Goal: Transaction & Acquisition: Purchase product/service

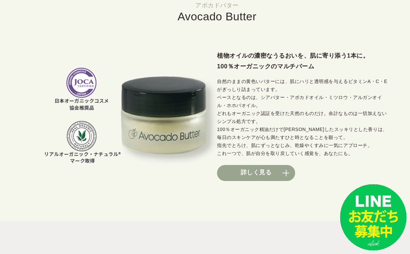
scroll to position [536, 0]
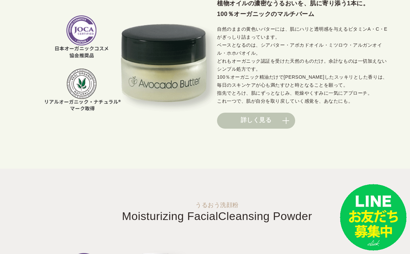
click at [265, 124] on link "詳しく見る" at bounding box center [256, 121] width 78 height 16
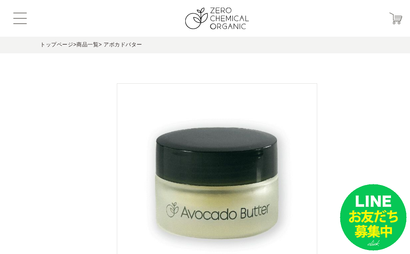
click at [262, 124] on img at bounding box center [217, 183] width 200 height 200
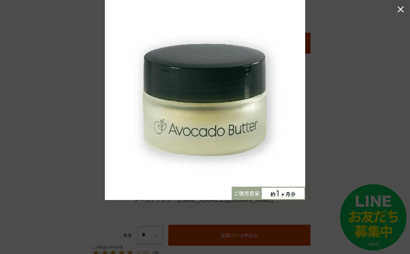
scroll to position [400, 0]
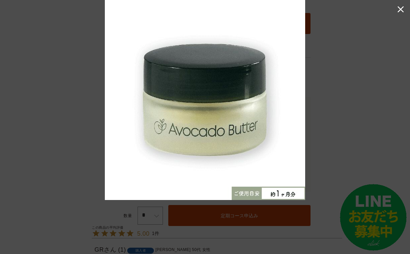
click at [400, 10] on span "閉じる" at bounding box center [400, 9] width 11 height 11
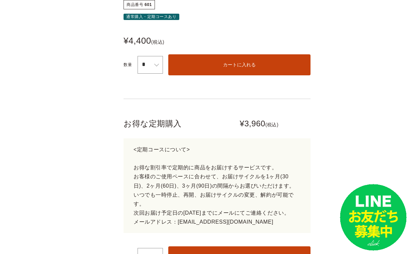
scroll to position [344, 0]
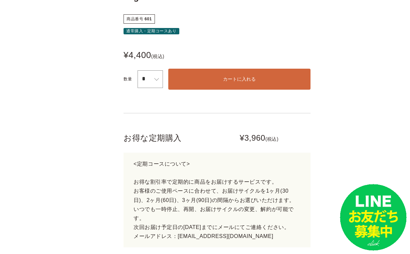
click at [236, 76] on span "カートに入れる" at bounding box center [239, 78] width 33 height 5
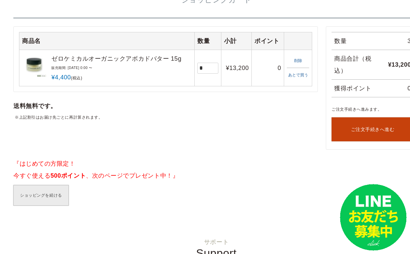
scroll to position [62, 24]
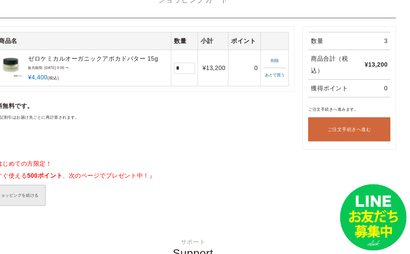
click at [362, 128] on span "ご注文手続きへ進む" at bounding box center [349, 129] width 44 height 5
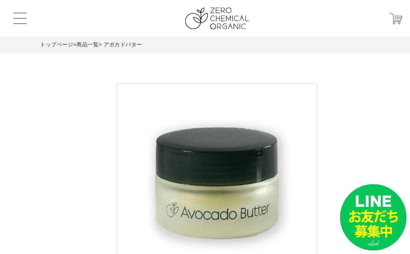
scroll to position [344, 0]
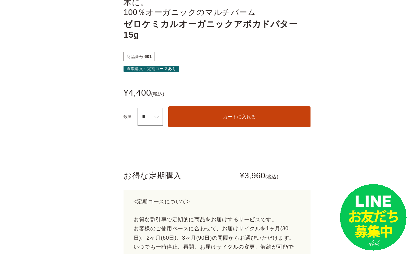
scroll to position [307, 0]
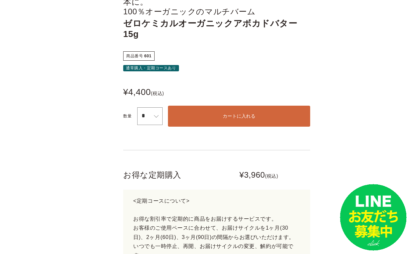
click at [194, 106] on button "カートに入れる" at bounding box center [239, 116] width 142 height 21
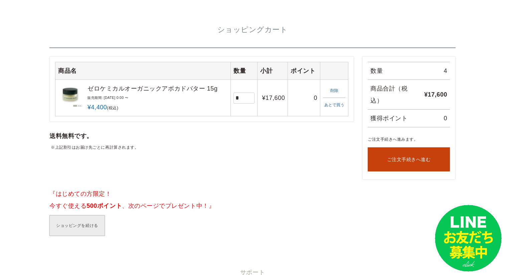
scroll to position [37, 0]
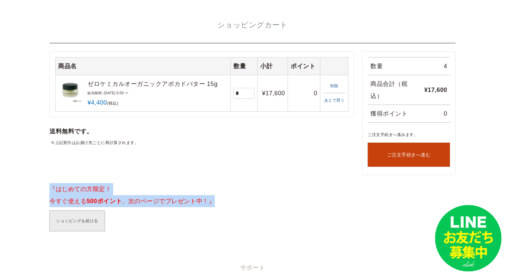
drag, startPoint x: 45, startPoint y: 188, endPoint x: 201, endPoint y: 200, distance: 156.3
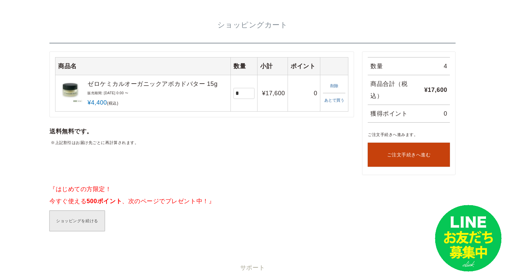
click at [180, 219] on div "ショッピングを続ける" at bounding box center [252, 220] width 406 height 21
drag, startPoint x: 83, startPoint y: 202, endPoint x: 120, endPoint y: 199, distance: 36.8
click at [120, 199] on p "『はじめての方限定！ 今すぐ使える 500ポイント 、次のページでプレゼント中！』" at bounding box center [252, 195] width 406 height 24
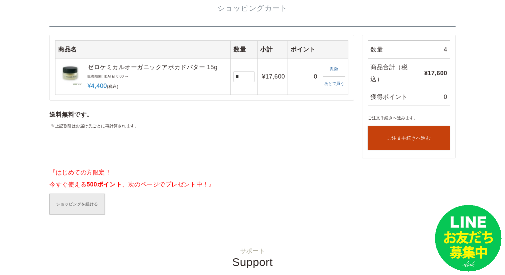
scroll to position [36, 0]
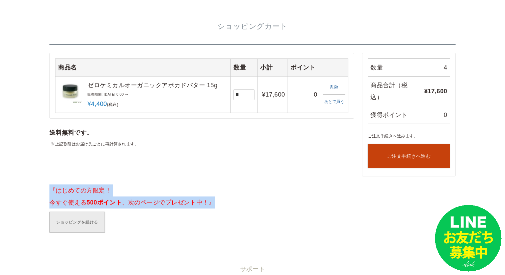
drag, startPoint x: 46, startPoint y: 191, endPoint x: 206, endPoint y: 202, distance: 160.5
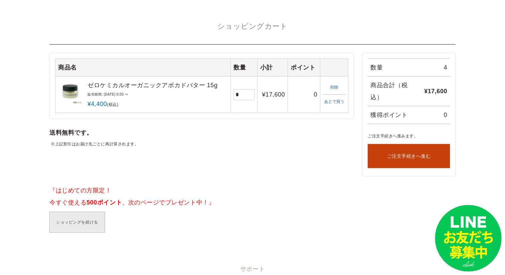
click at [172, 164] on div "商品名 数量 小計 ポイント ゼロケミカルオーガニックアボカドバター 15g 販売期間 [DATE] 0:00 〜 ¥" at bounding box center [252, 114] width 406 height 123
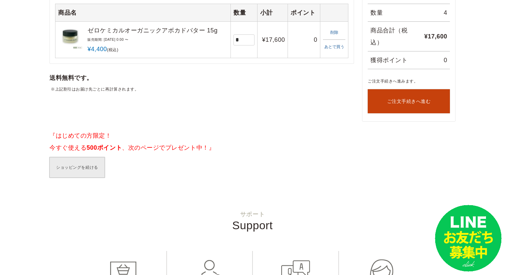
scroll to position [100, 0]
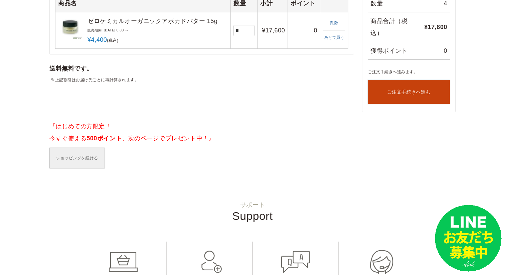
click at [72, 148] on link "ショッピングを続ける" at bounding box center [76, 158] width 55 height 21
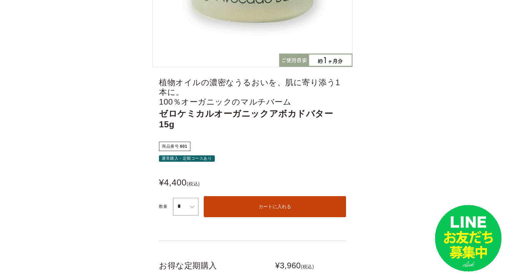
scroll to position [217, 0]
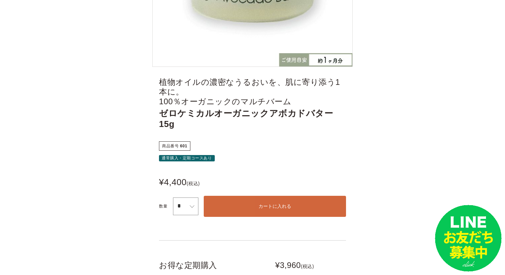
click at [243, 196] on button "カートに入れる" at bounding box center [275, 206] width 142 height 21
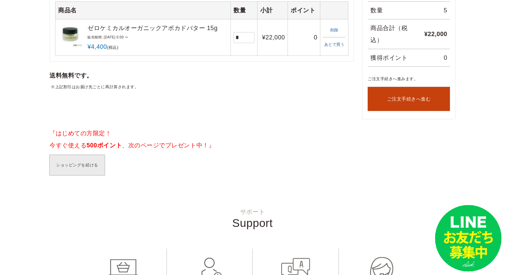
scroll to position [94, 0]
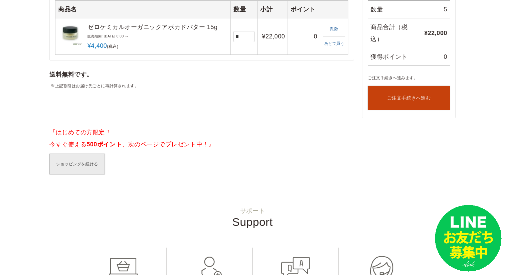
click at [242, 43] on td "* * * * * * * * * *** *" at bounding box center [244, 36] width 27 height 36
click at [242, 41] on select "* * * * * * * * * ***" at bounding box center [243, 36] width 21 height 11
select select "*"
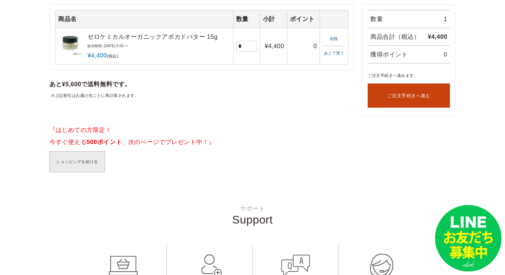
scroll to position [78, 0]
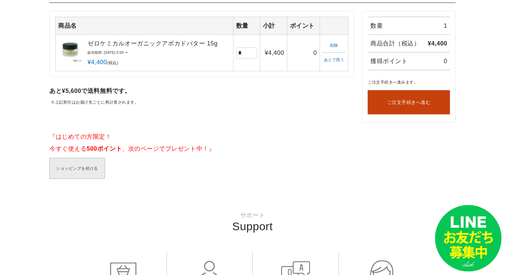
click at [254, 159] on div "ショッピングを続ける" at bounding box center [252, 168] width 406 height 21
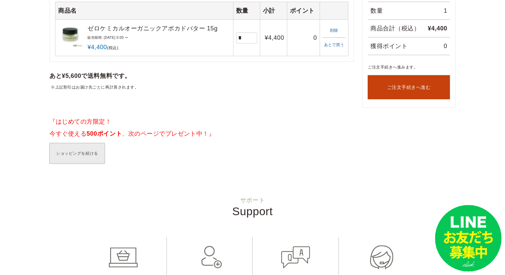
scroll to position [75, 0]
